Goal: Information Seeking & Learning: Check status

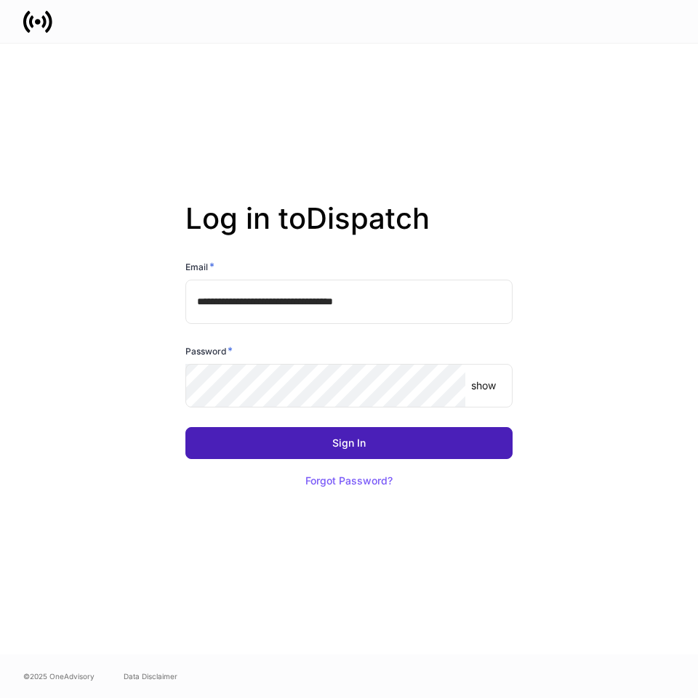
click at [321, 445] on button "Sign In" at bounding box center [348, 443] width 327 height 32
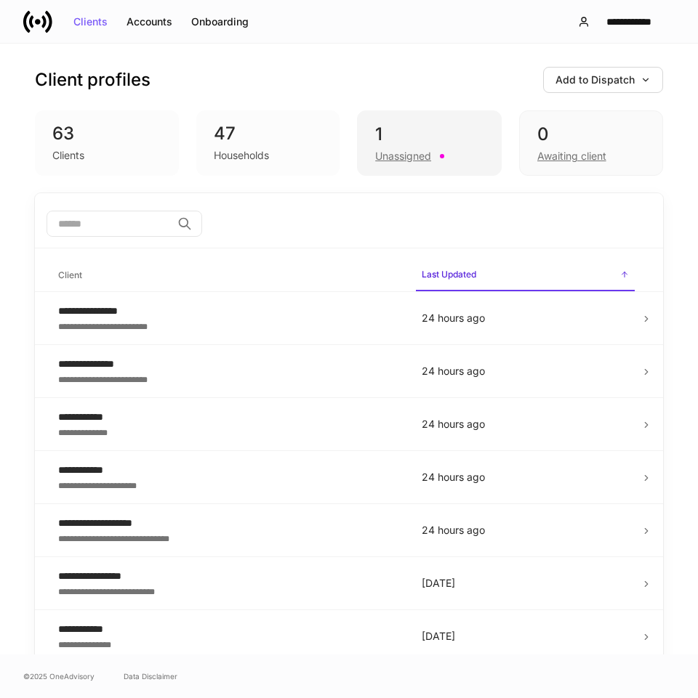
click at [405, 139] on div "1" at bounding box center [429, 134] width 108 height 23
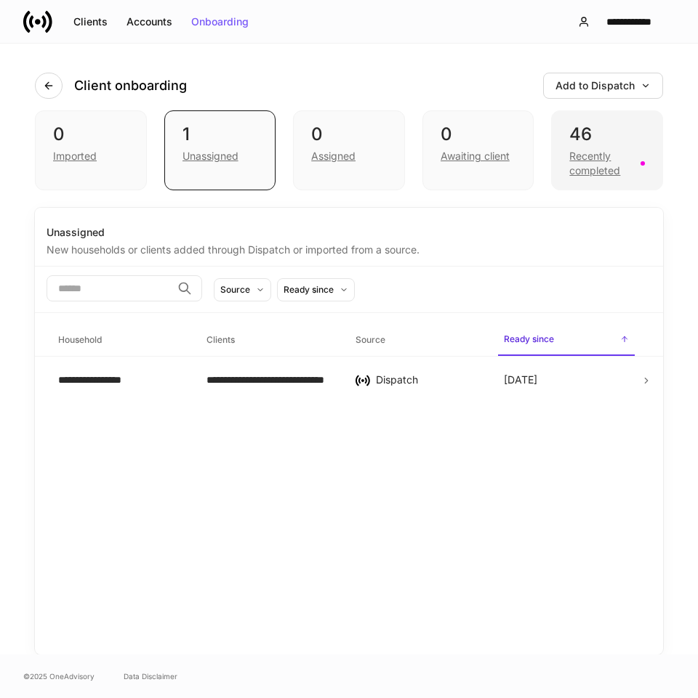
click at [584, 153] on div "Recently completed" at bounding box center [600, 163] width 62 height 29
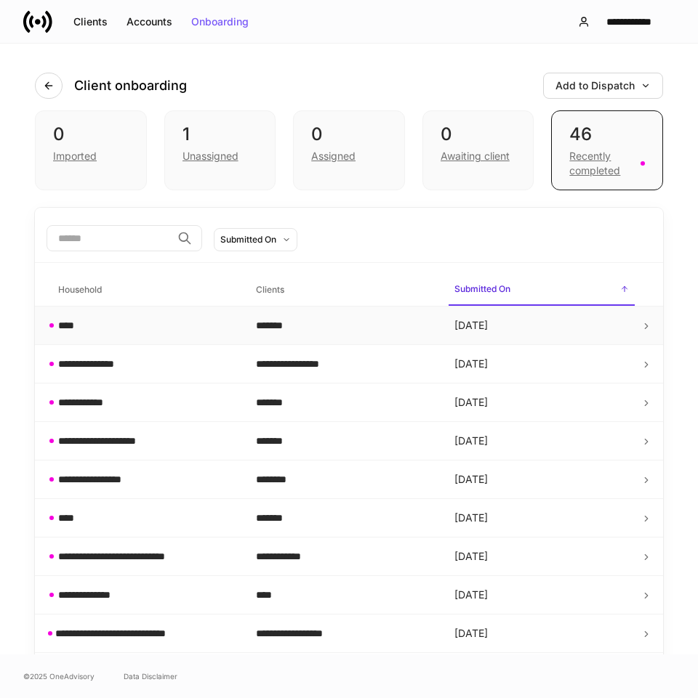
click at [98, 329] on div "****" at bounding box center [145, 325] width 174 height 15
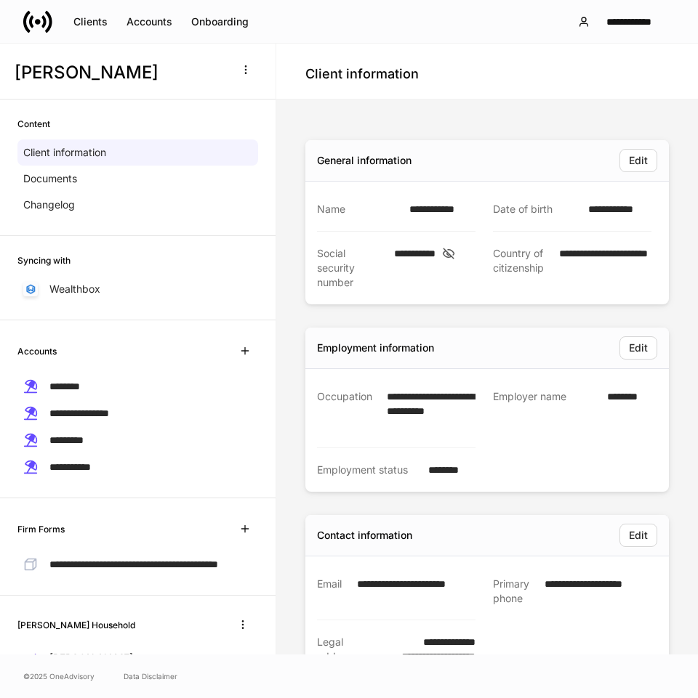
click at [456, 253] on icon at bounding box center [448, 253] width 15 height 13
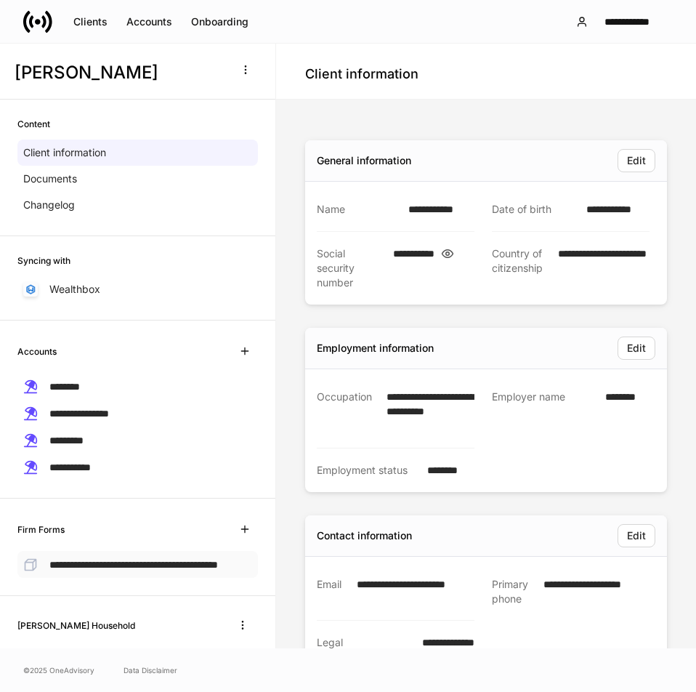
click at [96, 567] on span "**********" at bounding box center [133, 565] width 169 height 10
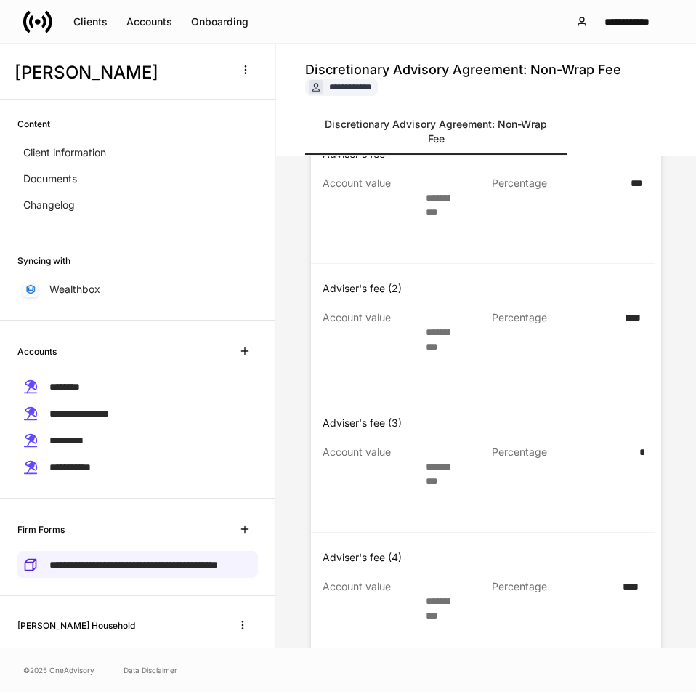
scroll to position [1376, 0]
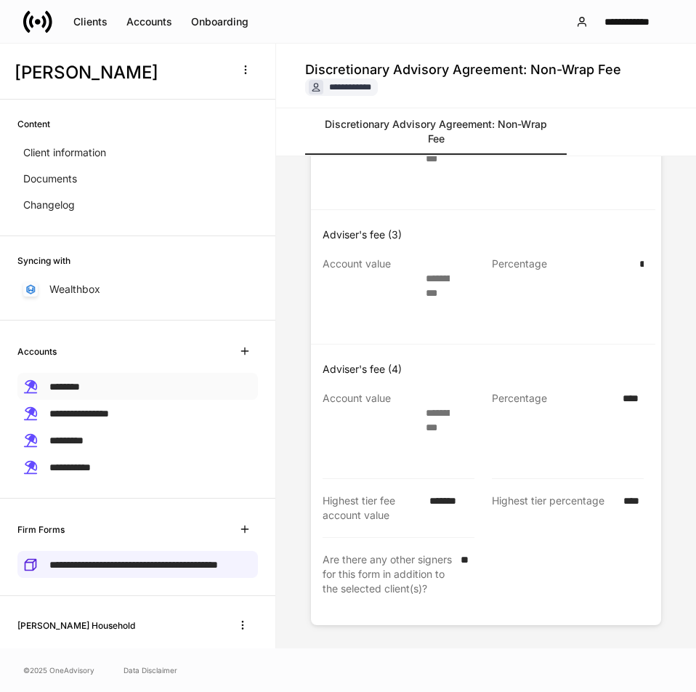
click at [113, 391] on div "********" at bounding box center [137, 386] width 241 height 27
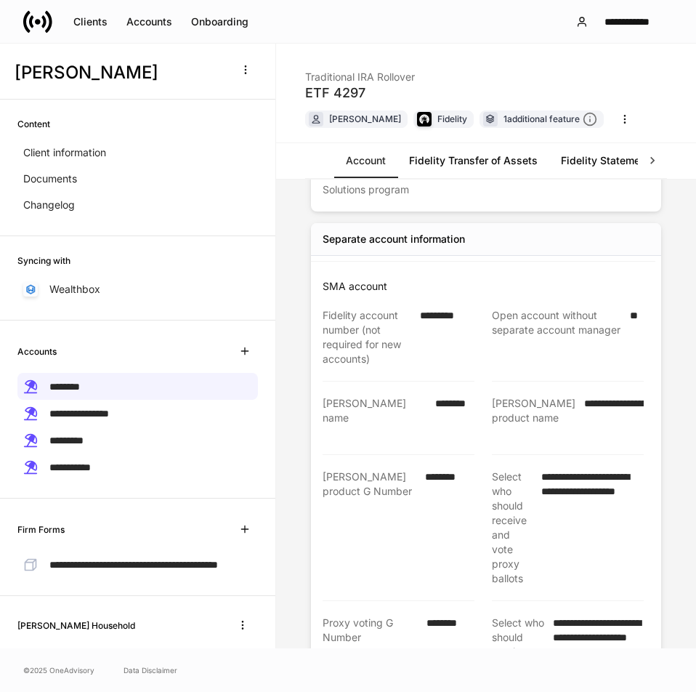
scroll to position [376, 0]
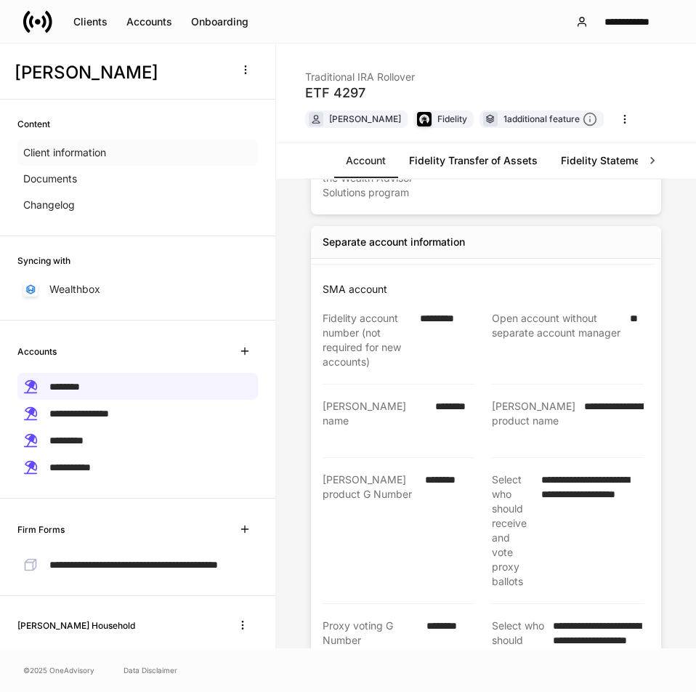
click at [56, 150] on p "Client information" at bounding box center [64, 152] width 83 height 15
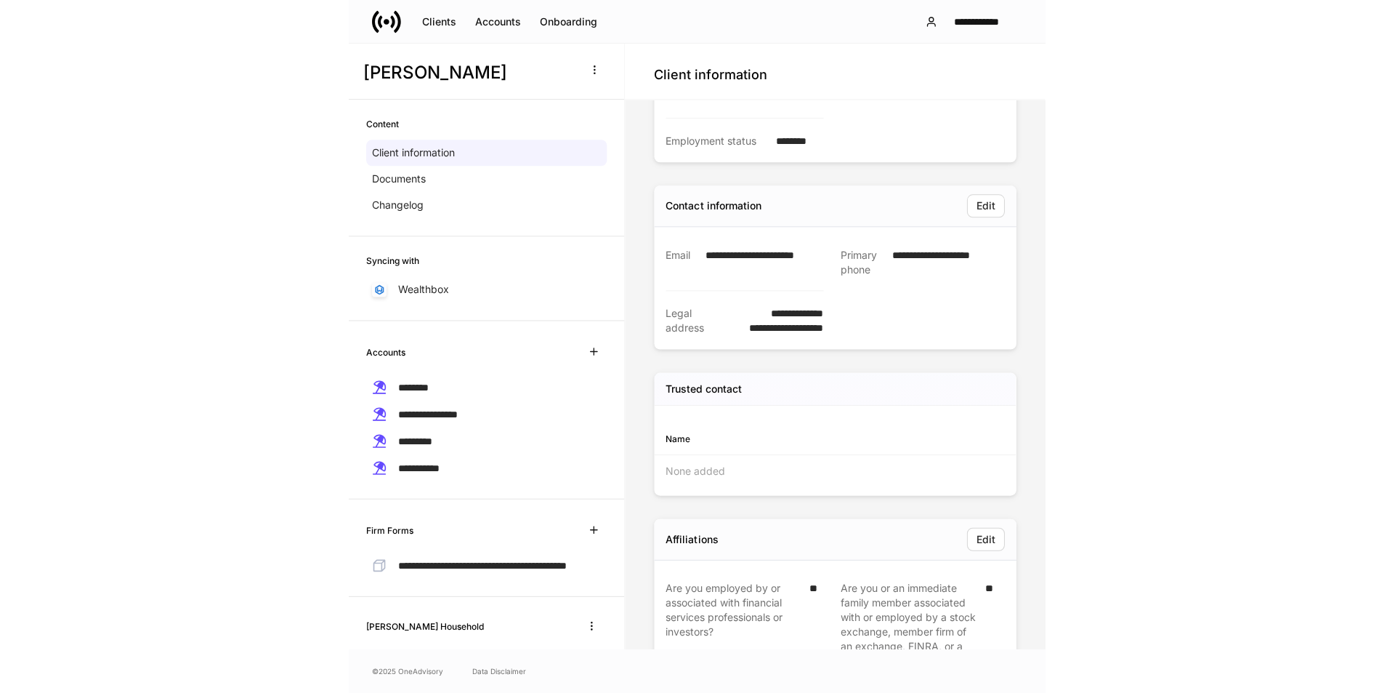
scroll to position [284, 0]
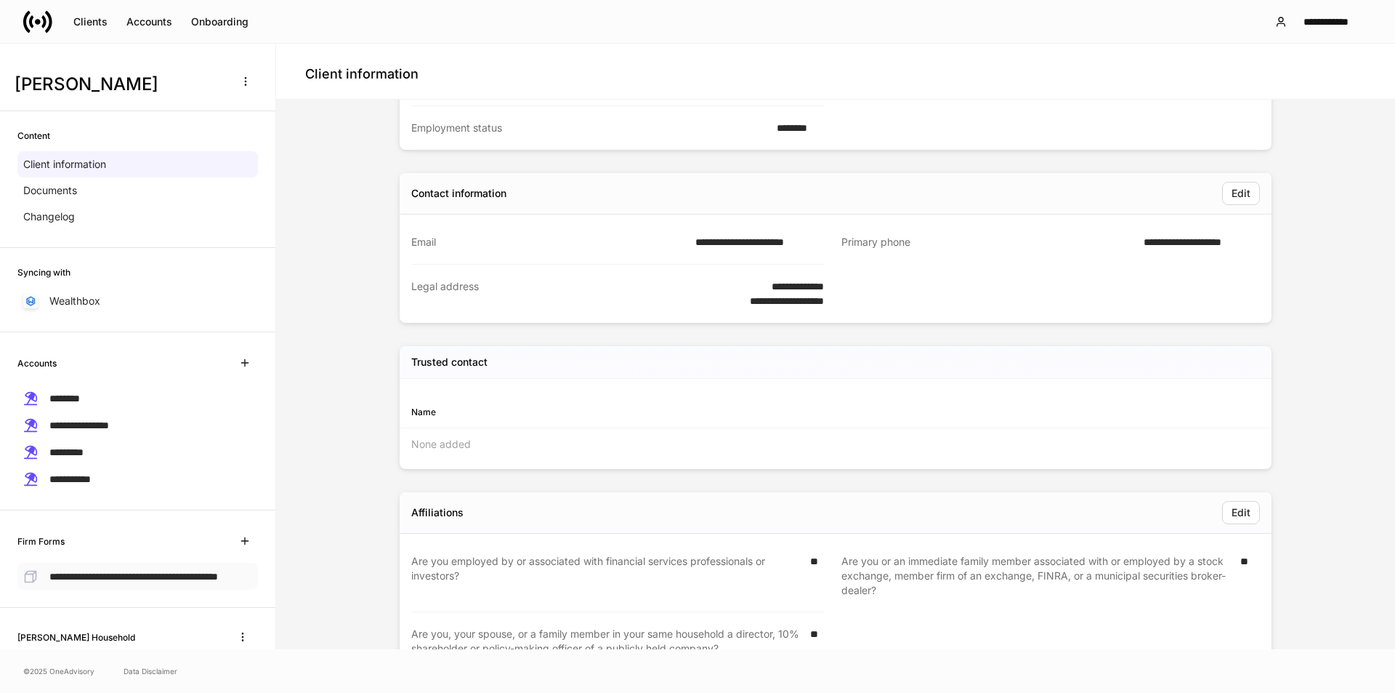
click at [134, 580] on p "**********" at bounding box center [133, 575] width 169 height 15
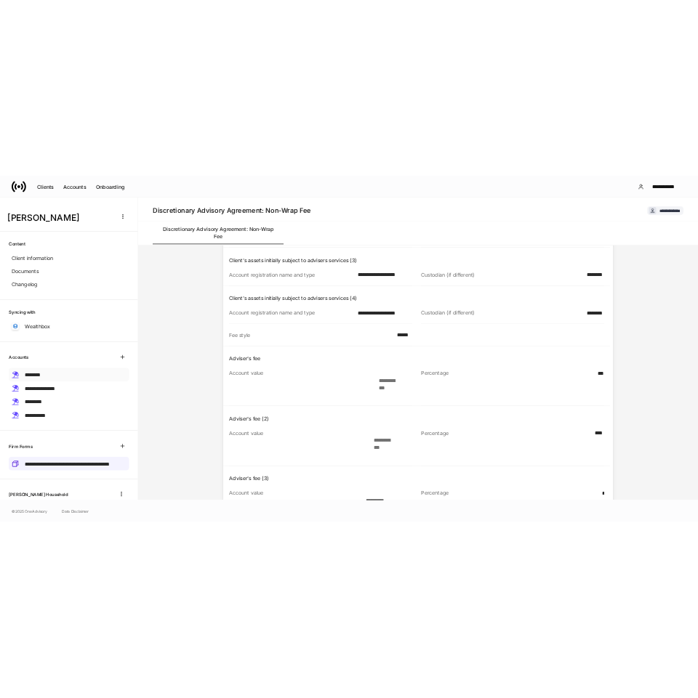
scroll to position [653, 0]
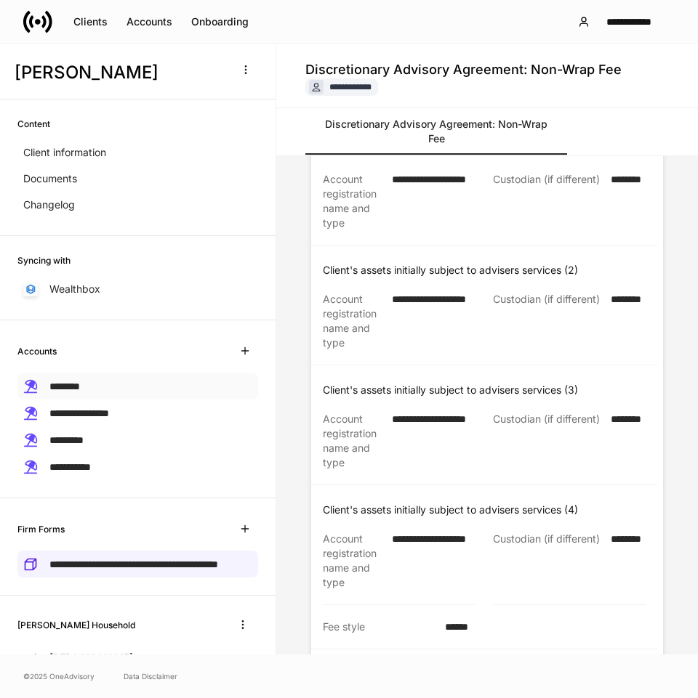
click at [80, 386] on span "********" at bounding box center [64, 387] width 31 height 10
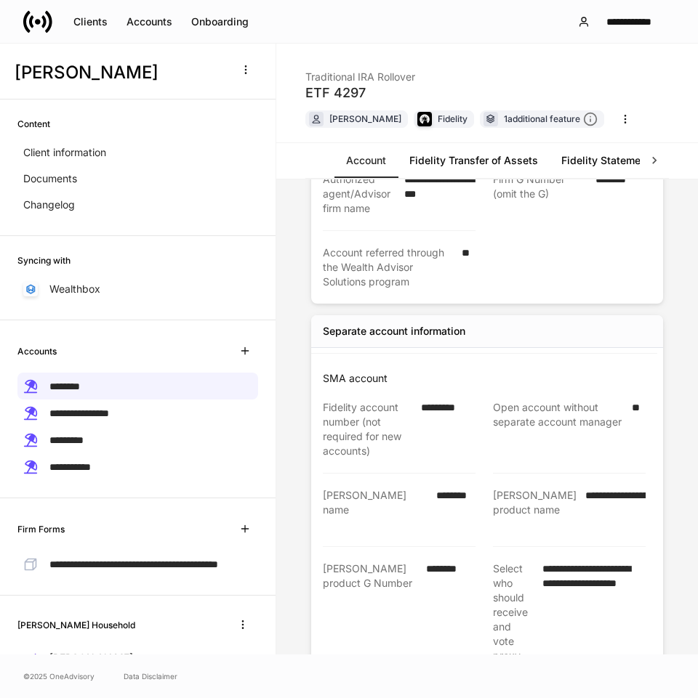
scroll to position [287, 0]
click at [454, 165] on link "Fidelity Transfer of Assets" at bounding box center [473, 160] width 152 height 35
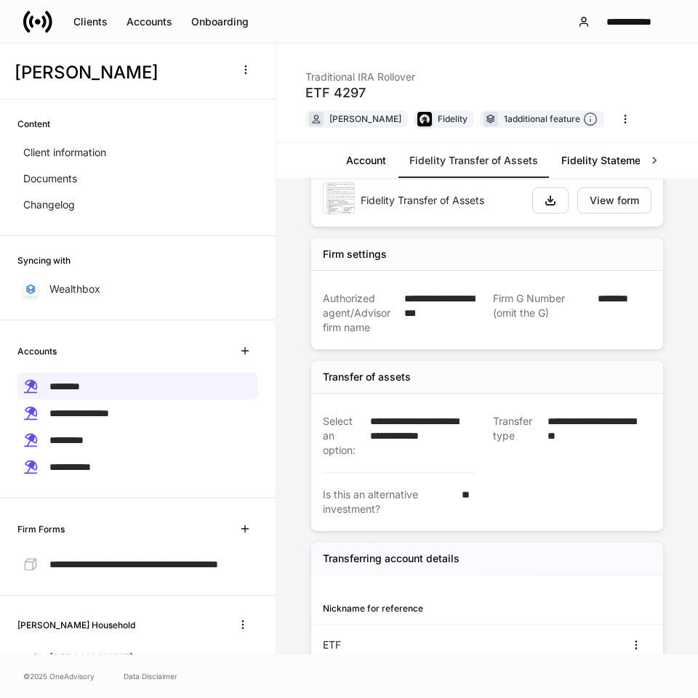
scroll to position [105, 0]
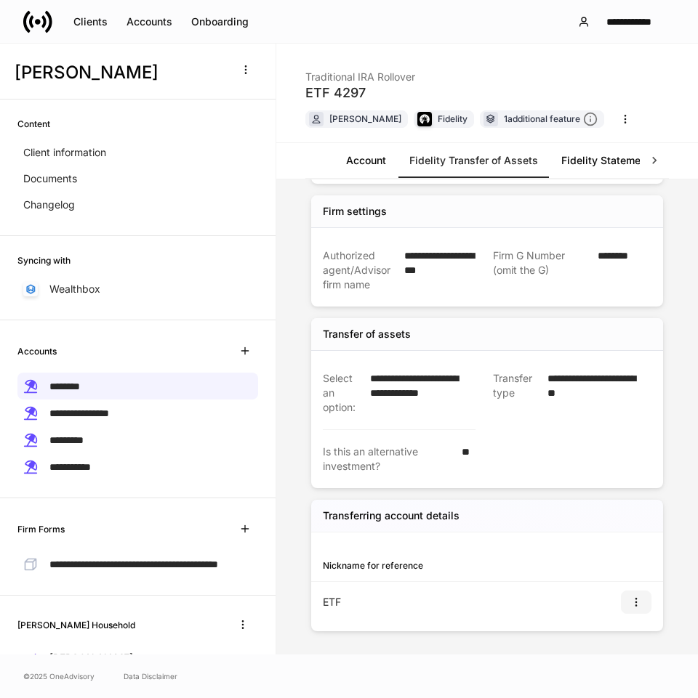
click at [630, 600] on icon "button" at bounding box center [636, 603] width 12 height 12
click at [621, 637] on li "View" at bounding box center [617, 637] width 47 height 23
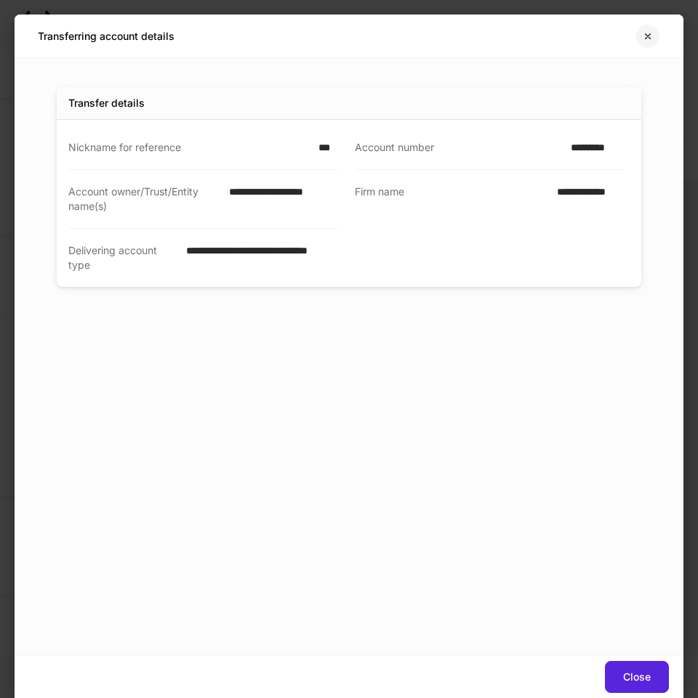
click at [650, 35] on icon "button" at bounding box center [648, 37] width 12 height 12
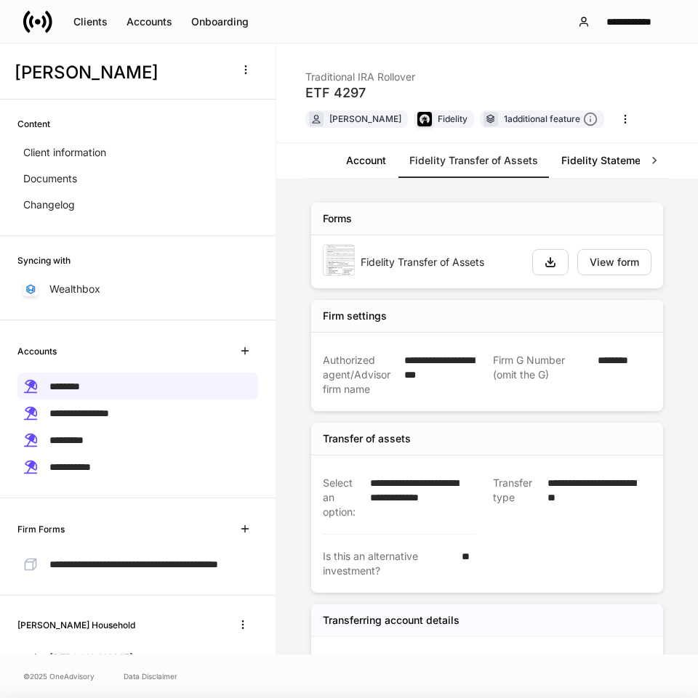
scroll to position [105, 0]
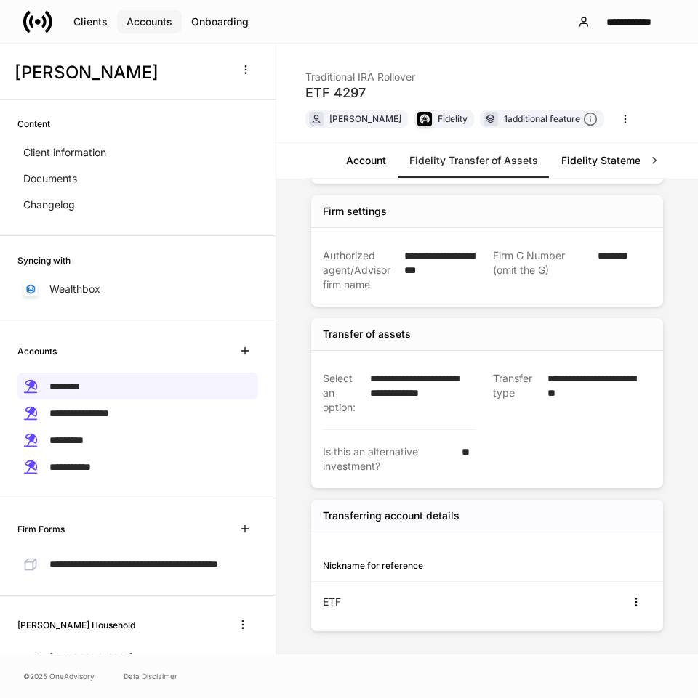
click at [142, 26] on div "Accounts" at bounding box center [149, 22] width 46 height 10
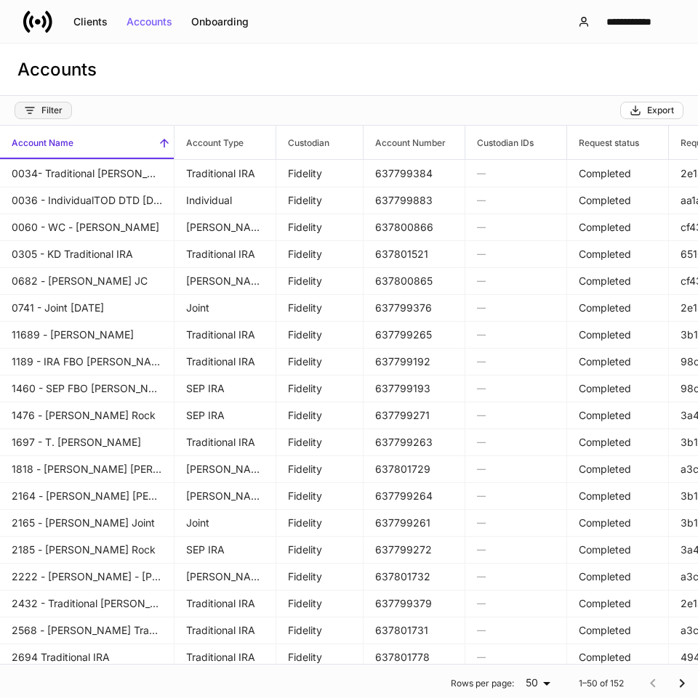
click at [41, 118] on button "Filter" at bounding box center [43, 110] width 57 height 17
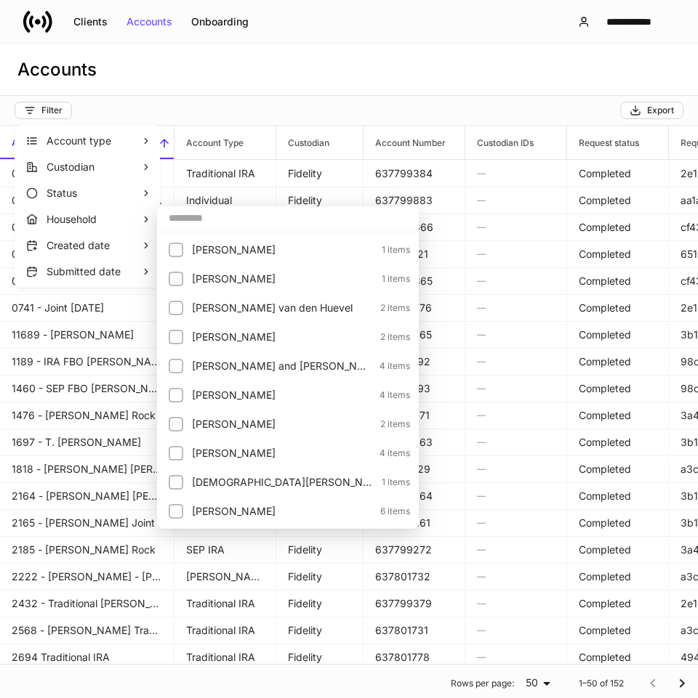
scroll to position [376, 0]
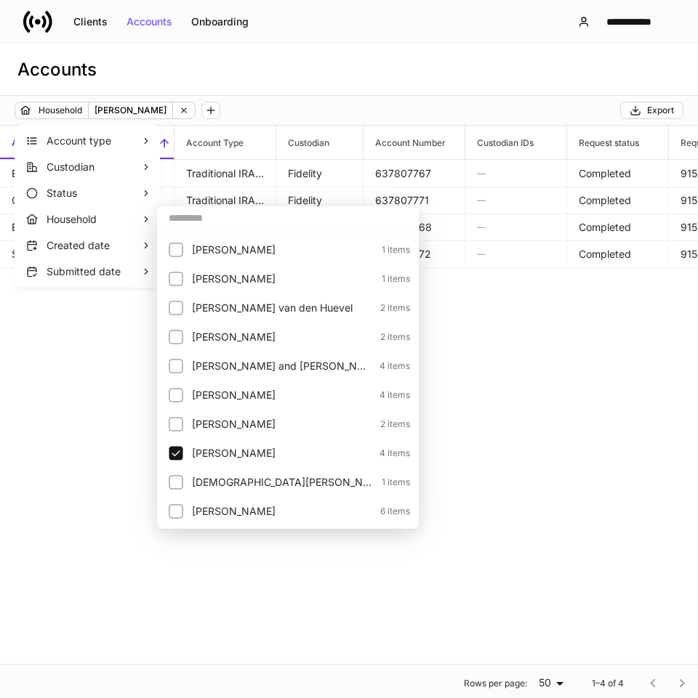
click at [260, 78] on div at bounding box center [349, 349] width 698 height 698
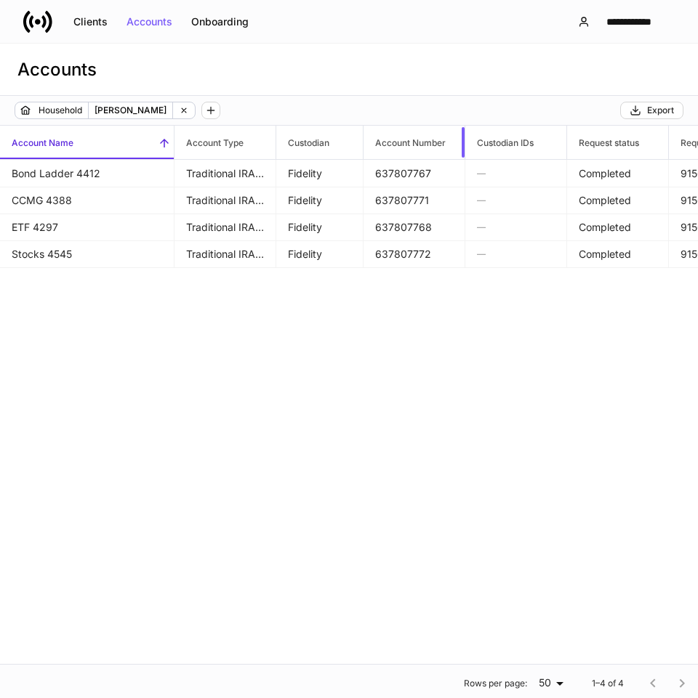
drag, startPoint x: 461, startPoint y: 152, endPoint x: 521, endPoint y: 158, distance: 59.9
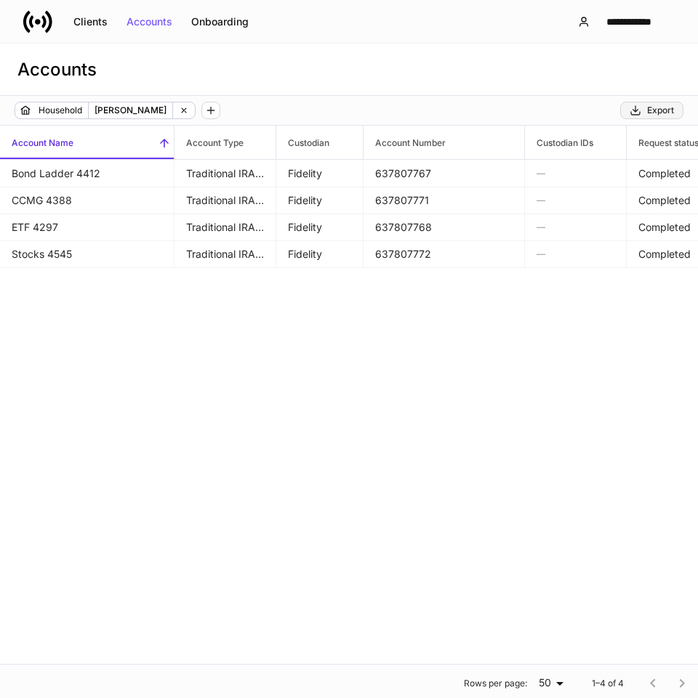
click at [634, 110] on icon "button" at bounding box center [635, 110] width 9 height 9
